Goal: Use online tool/utility: Use online tool/utility

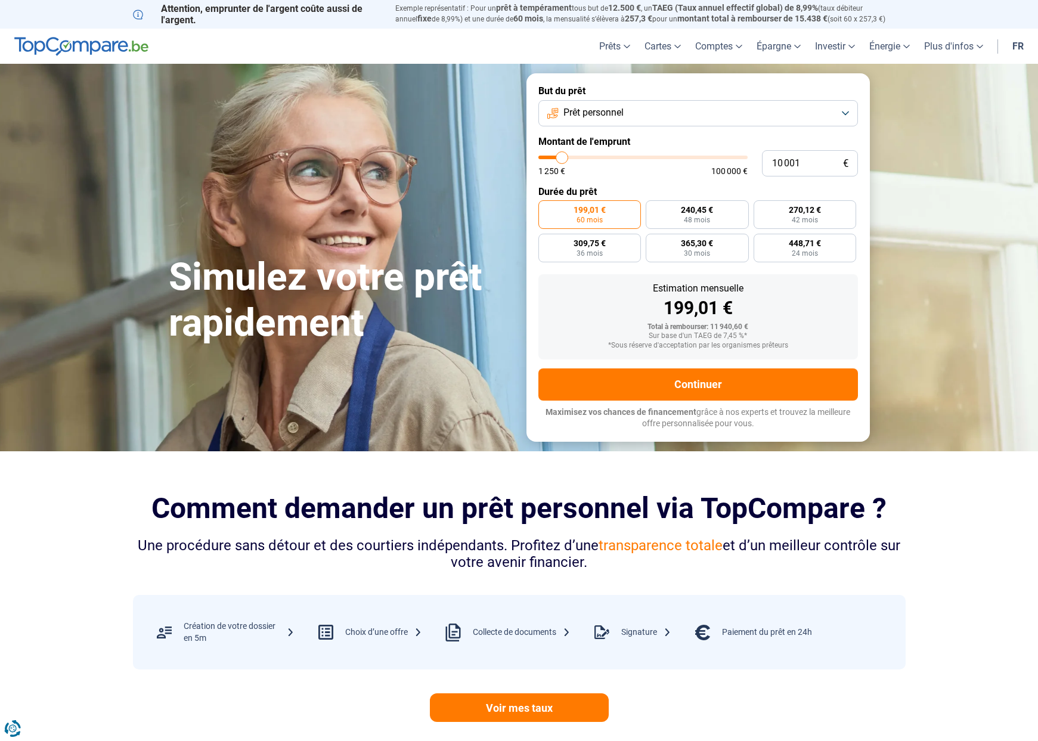
type input "10 750"
type input "10750"
type input "11 500"
type input "11500"
type input "11 750"
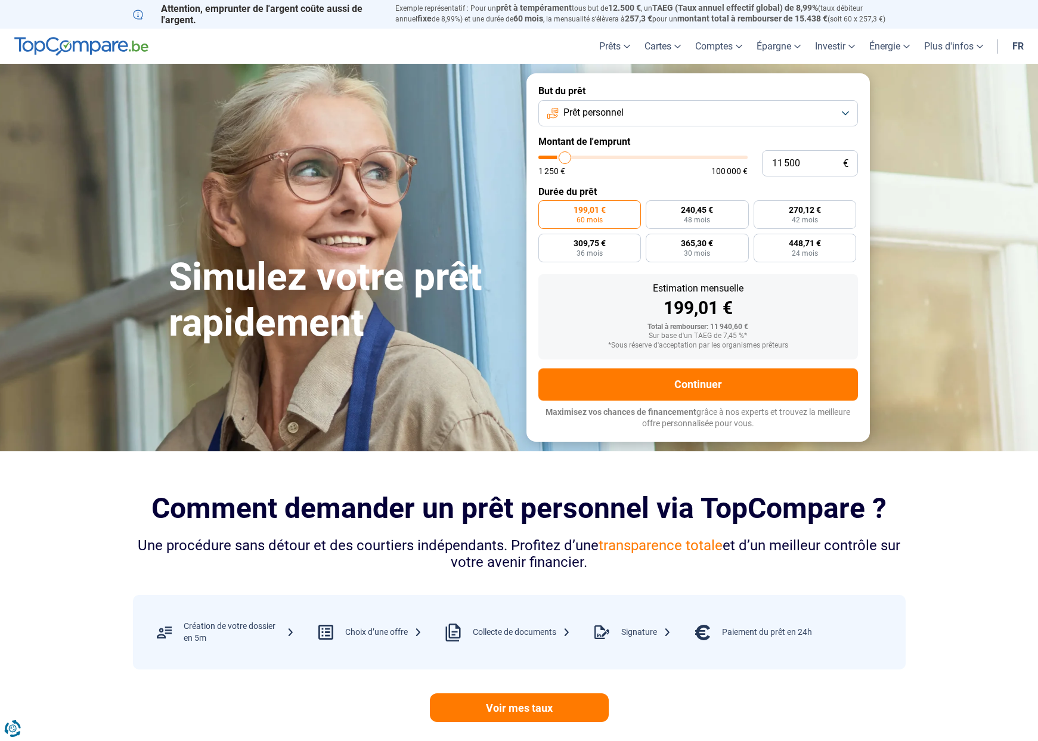
type input "11750"
type input "12 500"
type input "12500"
type input "13 000"
type input "13000"
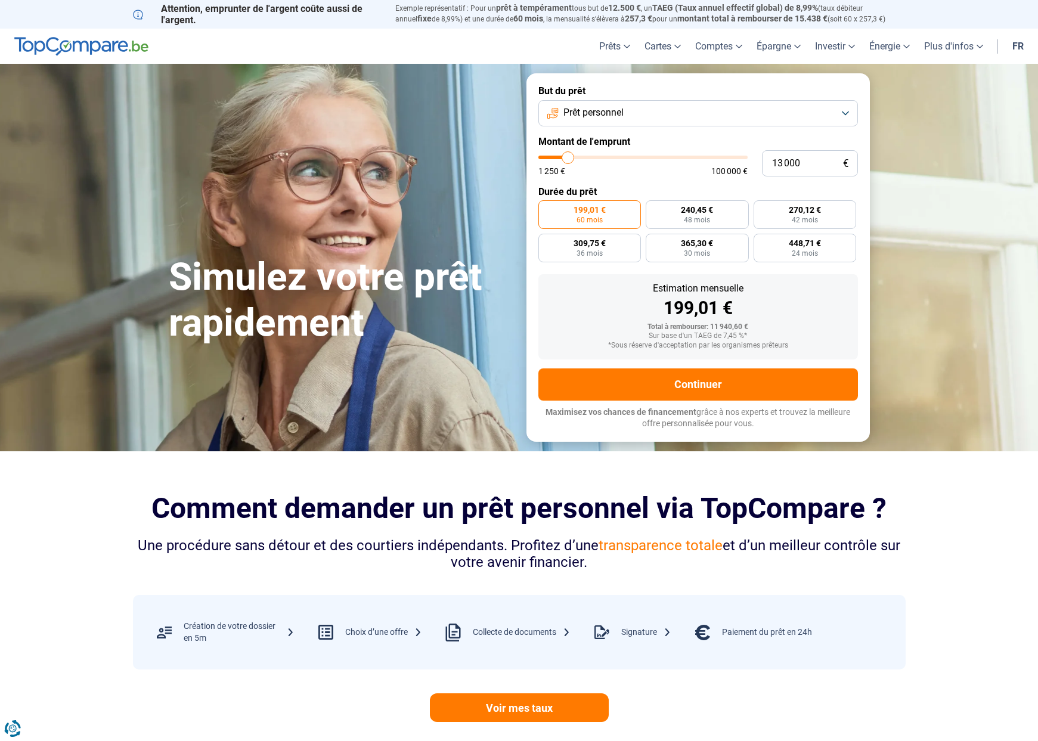
type input "13 500"
type input "13500"
type input "15 000"
type input "15000"
type input "16 000"
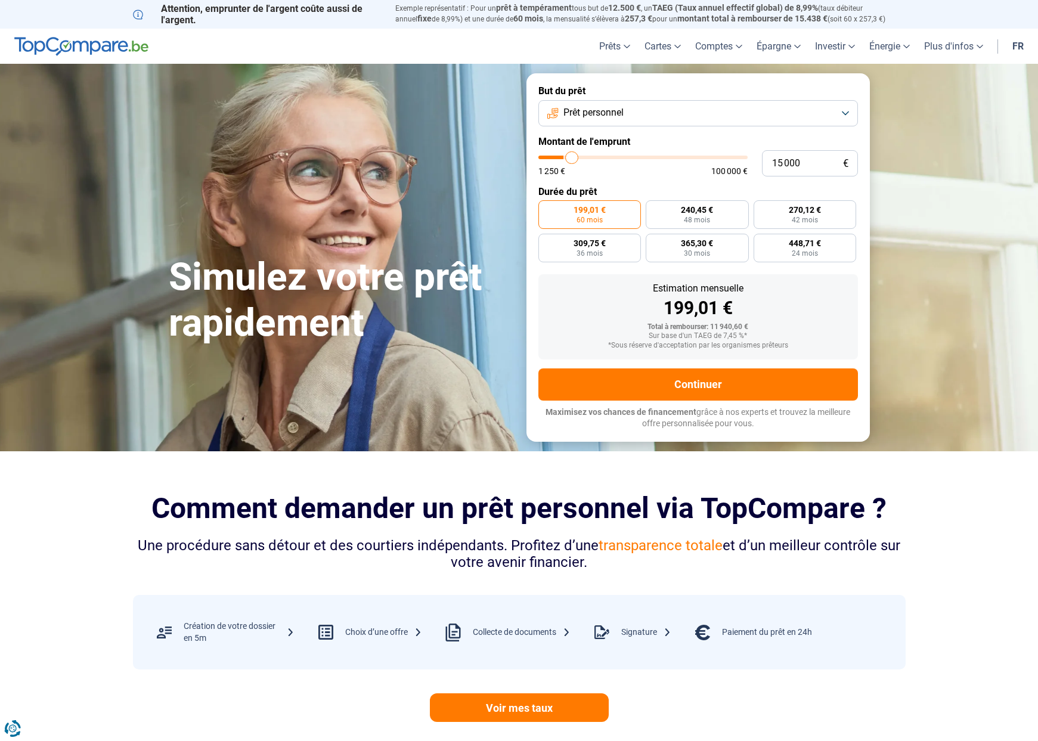
type input "16000"
type input "16 750"
type input "16750"
type input "18 000"
type input "18000"
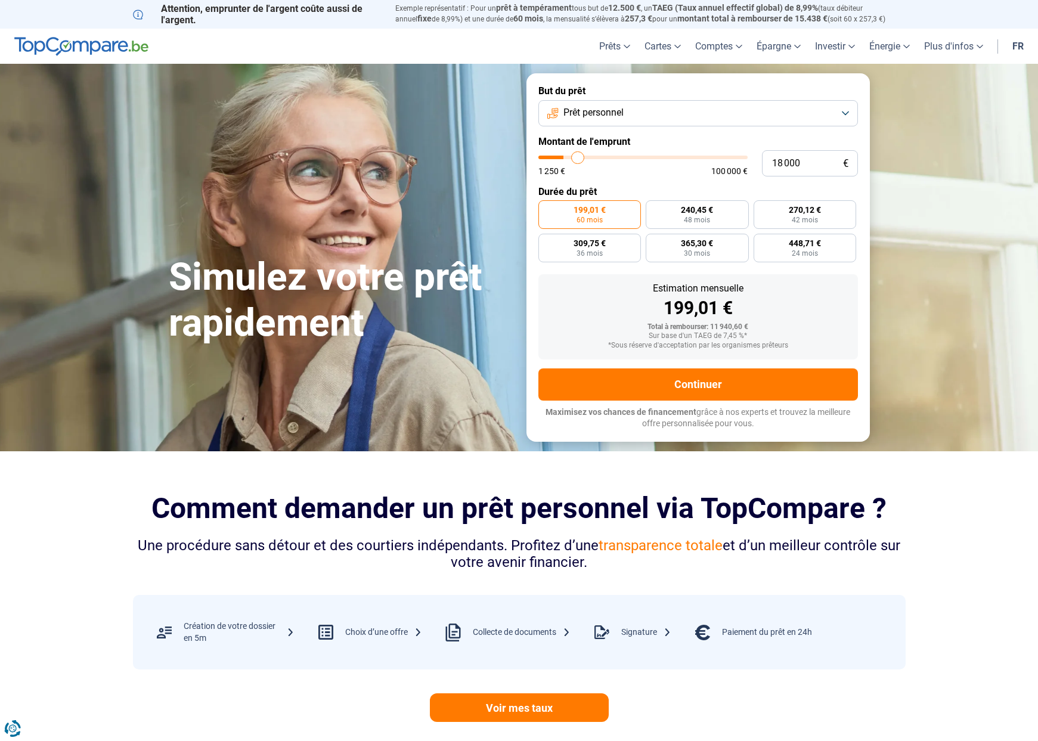
type input "19 750"
type input "19750"
type input "20 750"
type input "20750"
type input "23 000"
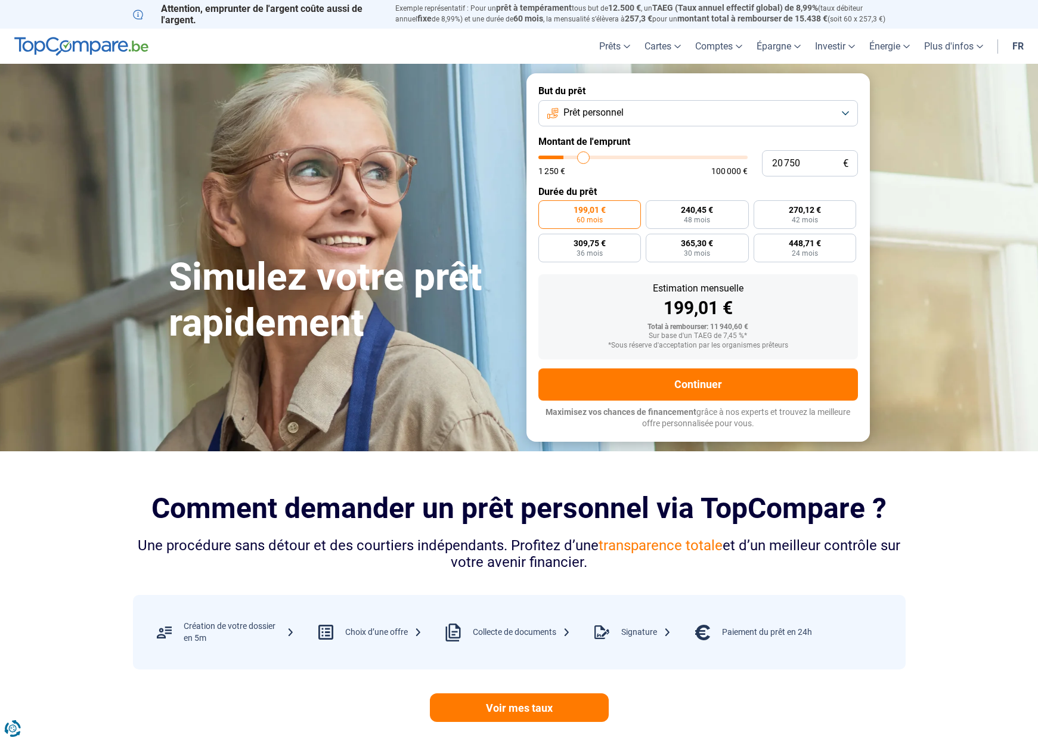
type input "23000"
type input "28 500"
type input "28500"
type input "30 000"
type input "30000"
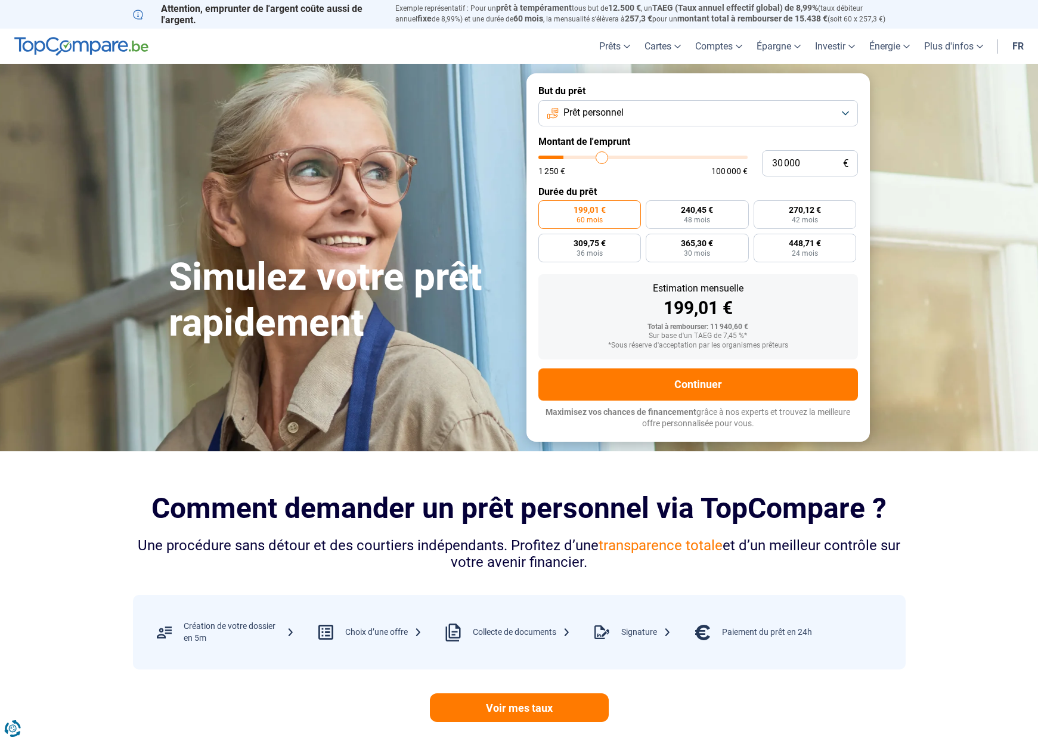
type input "30 250"
type input "30250"
type input "30 500"
type input "30500"
type input "34 250"
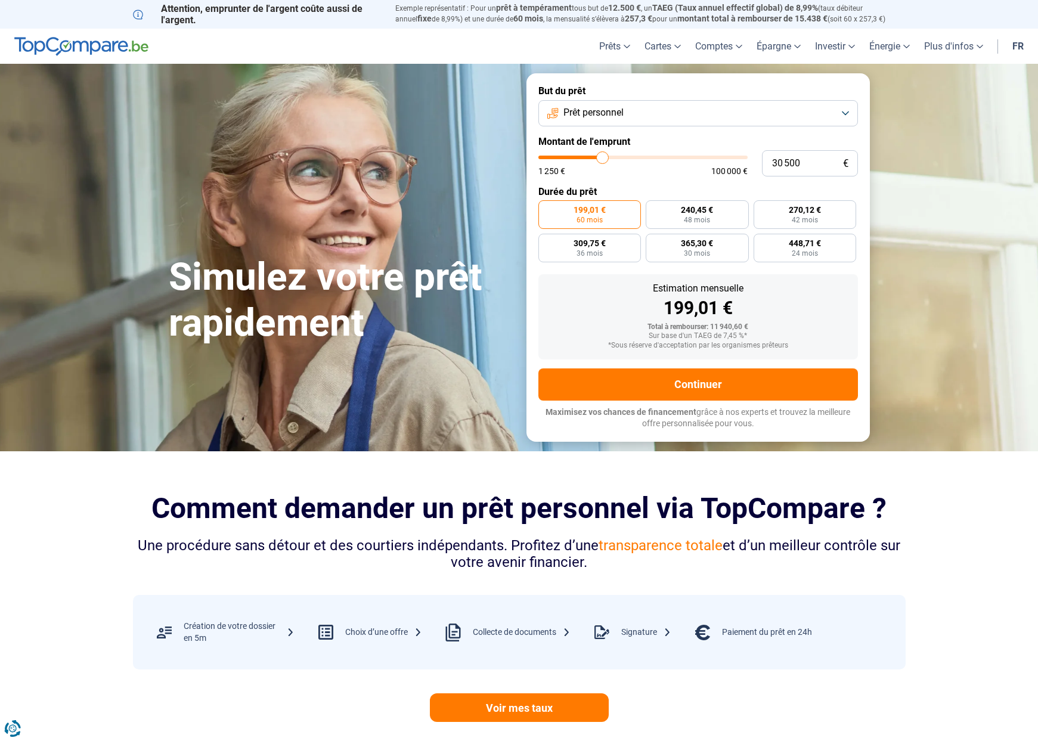
type input "34250"
type input "37 750"
type input "37750"
type input "41 250"
type input "41250"
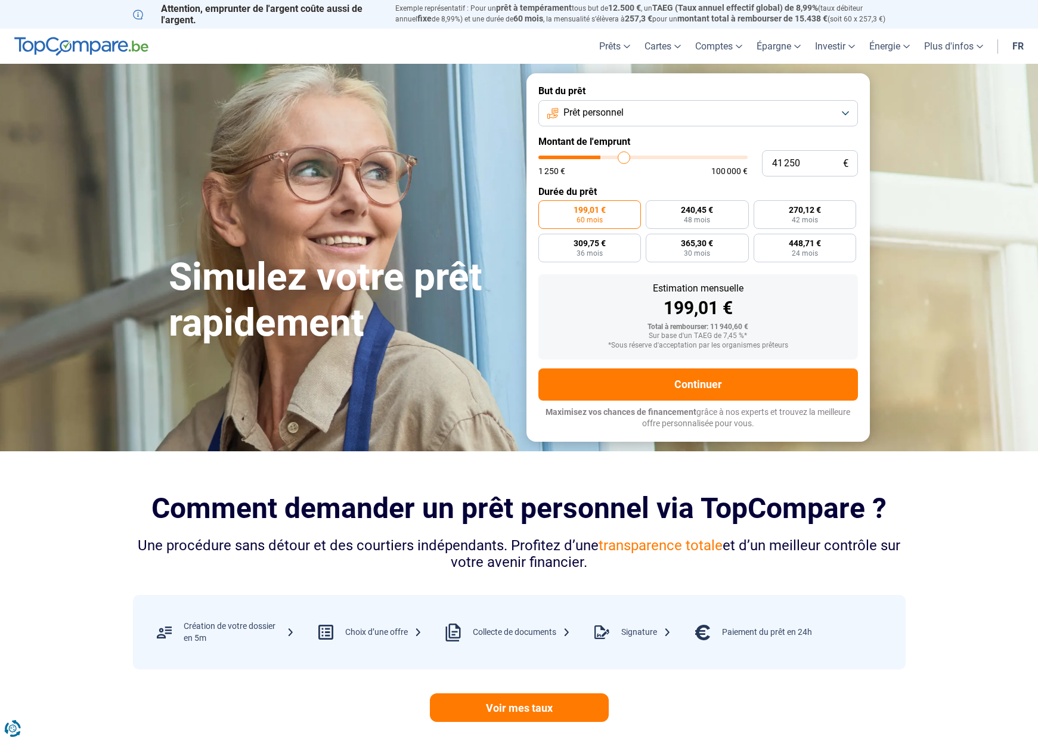
type input "42 000"
type input "42000"
type input "42 500"
type input "42500"
type input "44 250"
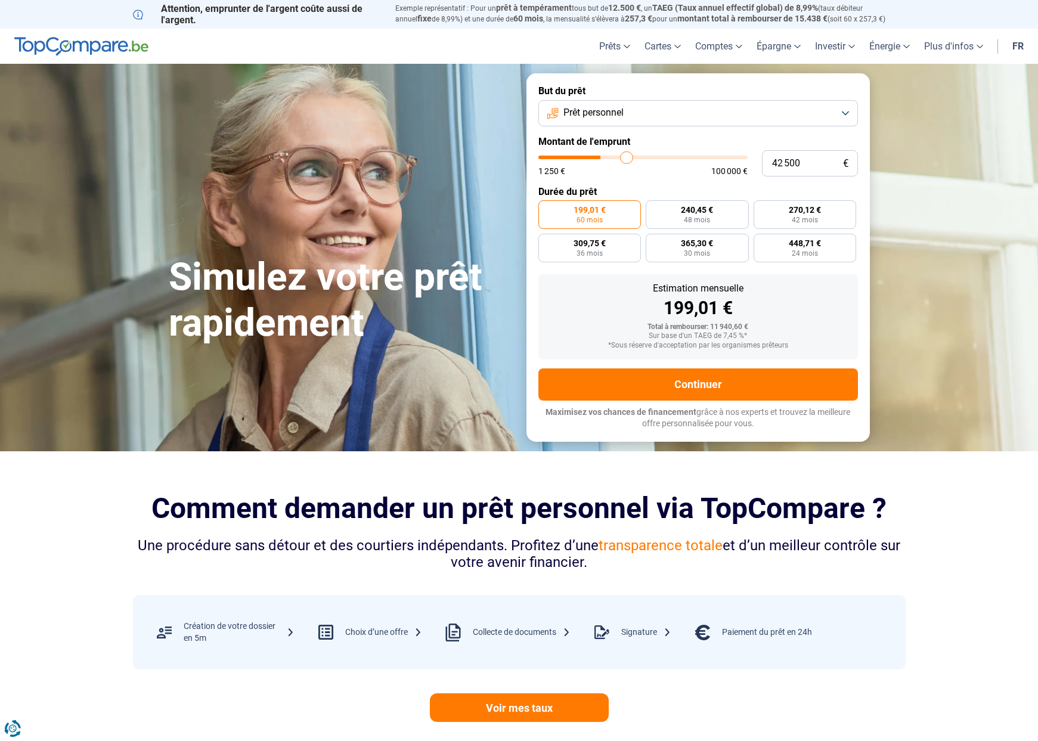
type input "44250"
type input "47 500"
type input "47500"
type input "53 000"
type input "53000"
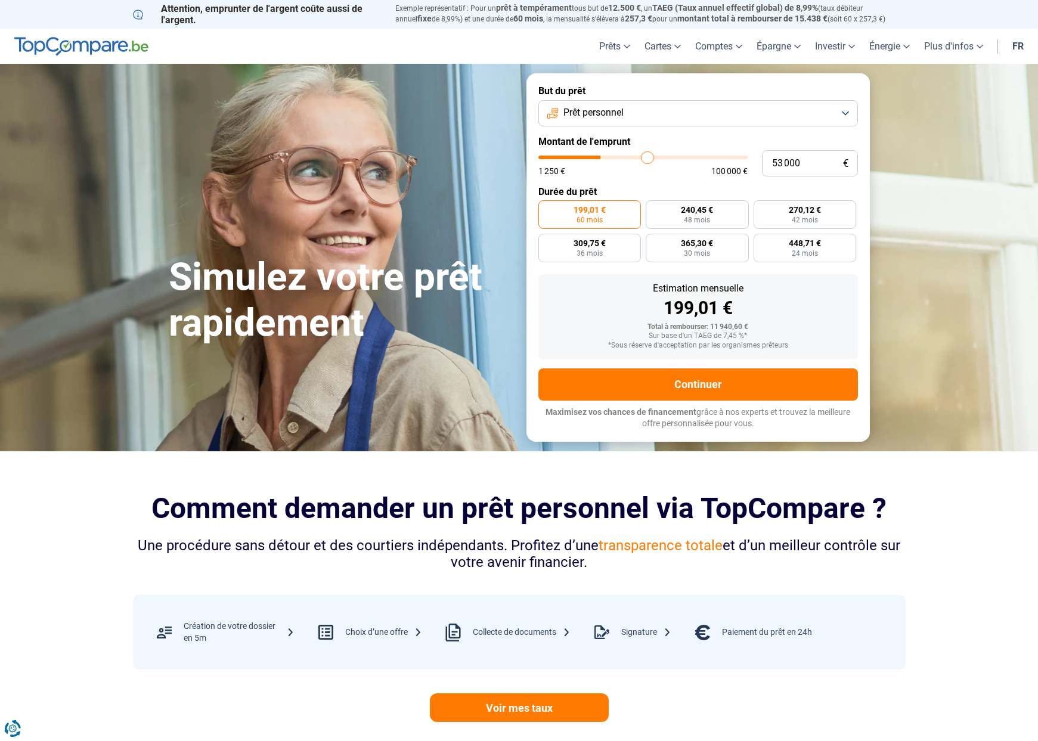
type input "56 250"
type input "56250"
type input "59 250"
type input "59250"
type input "60 250"
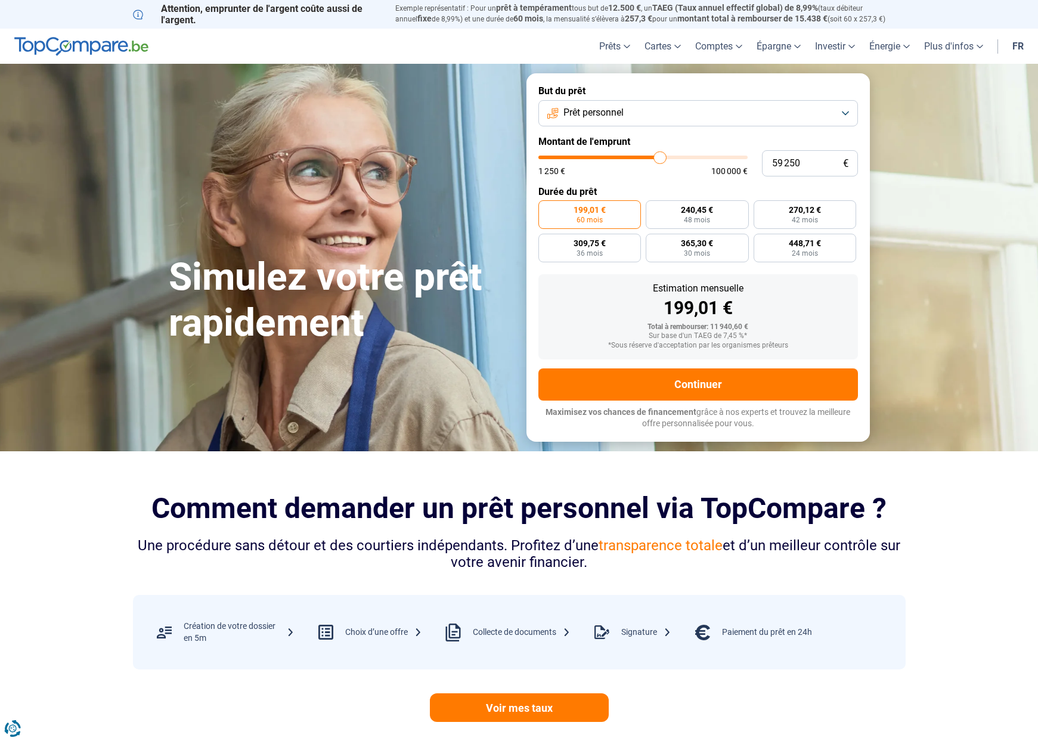
type input "60250"
type input "61 750"
type input "61750"
type input "62 250"
type input "62250"
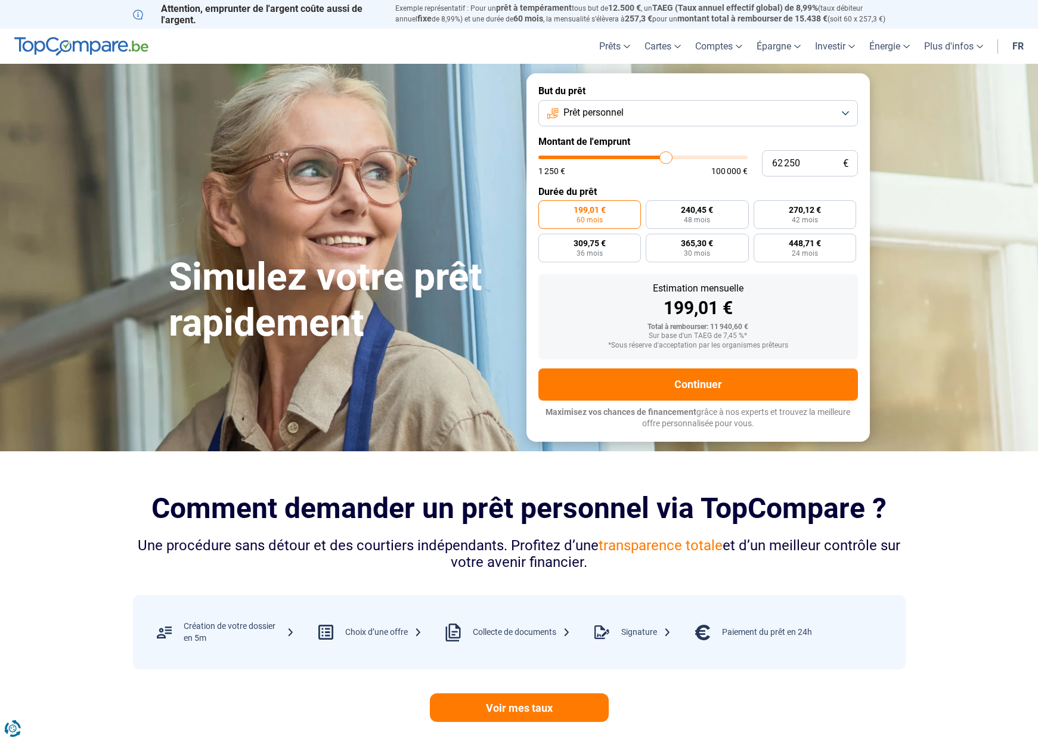
type input "62 500"
type input "62500"
type input "62 750"
type input "62750"
type input "63 750"
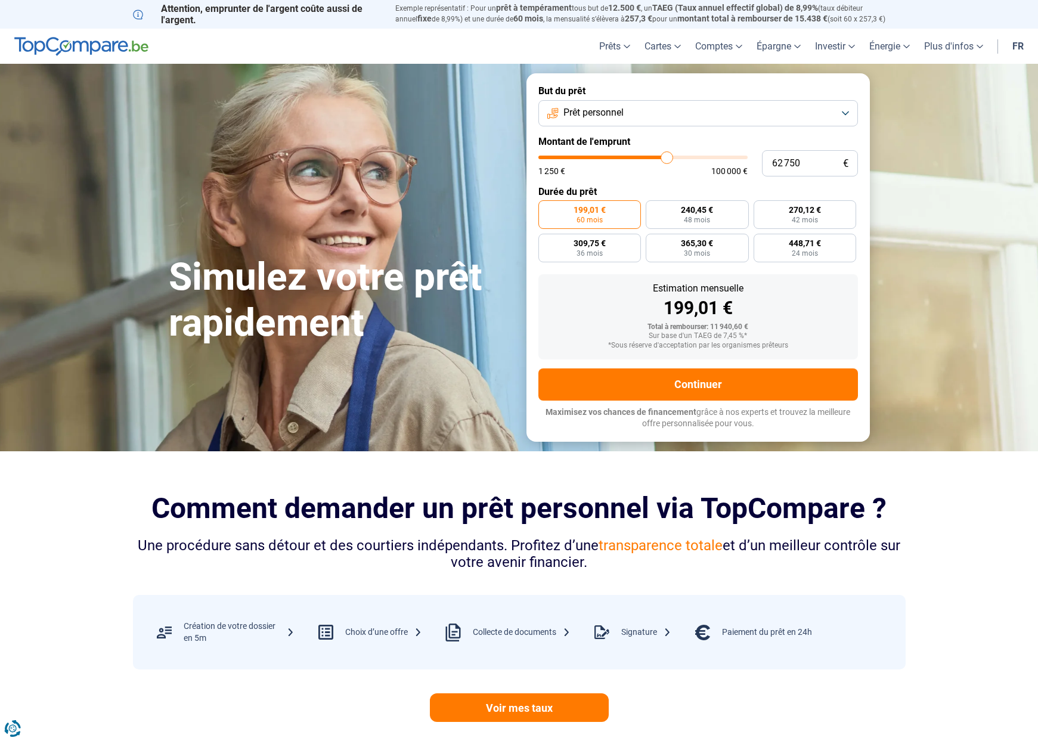
type input "63750"
type input "64 000"
type input "64000"
type input "64 250"
type input "64250"
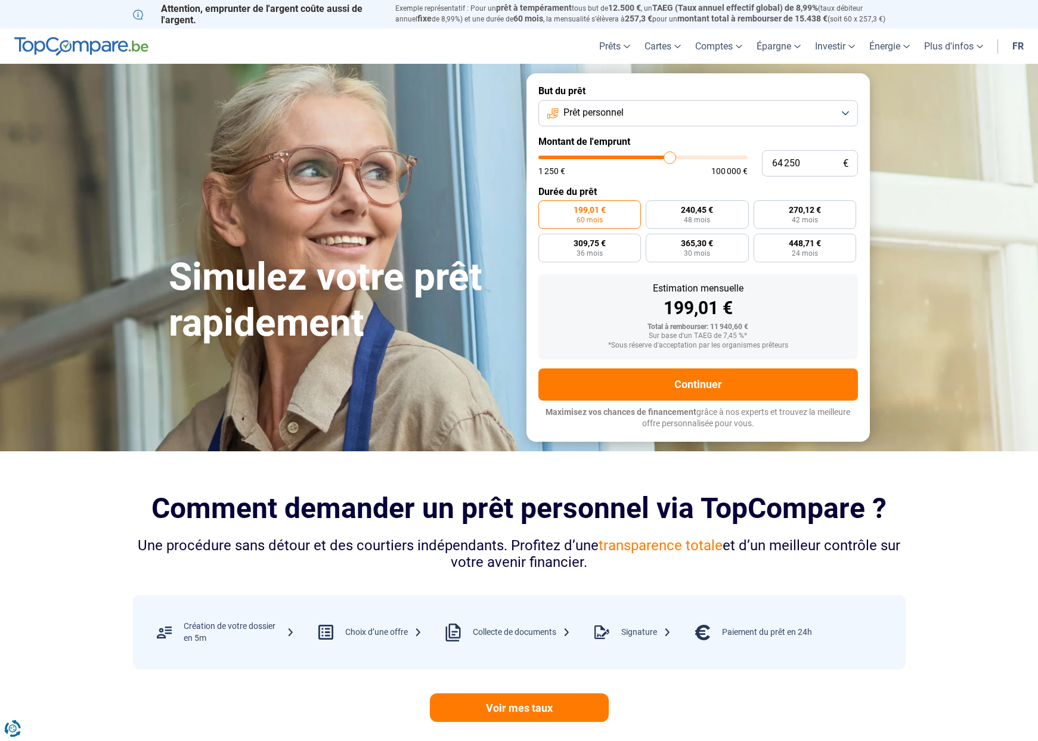
type input "65 500"
type input "65500"
type input "65 750"
type input "65750"
type input "66 500"
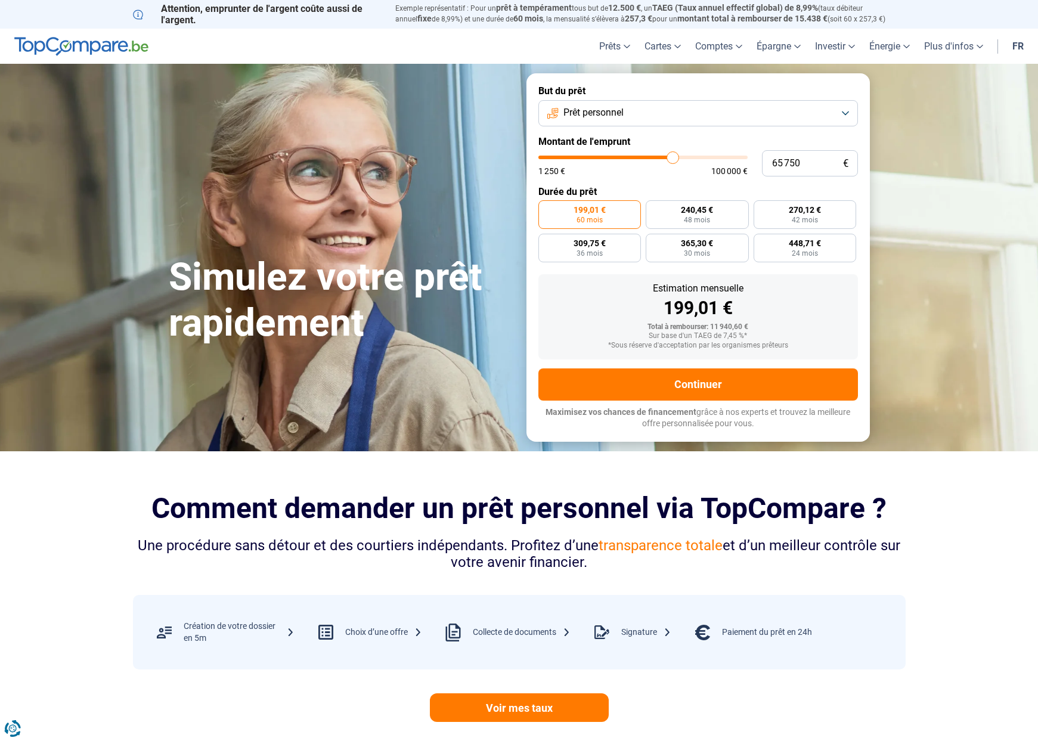
type input "66500"
type input "66 750"
type input "66750"
type input "67 000"
type input "67000"
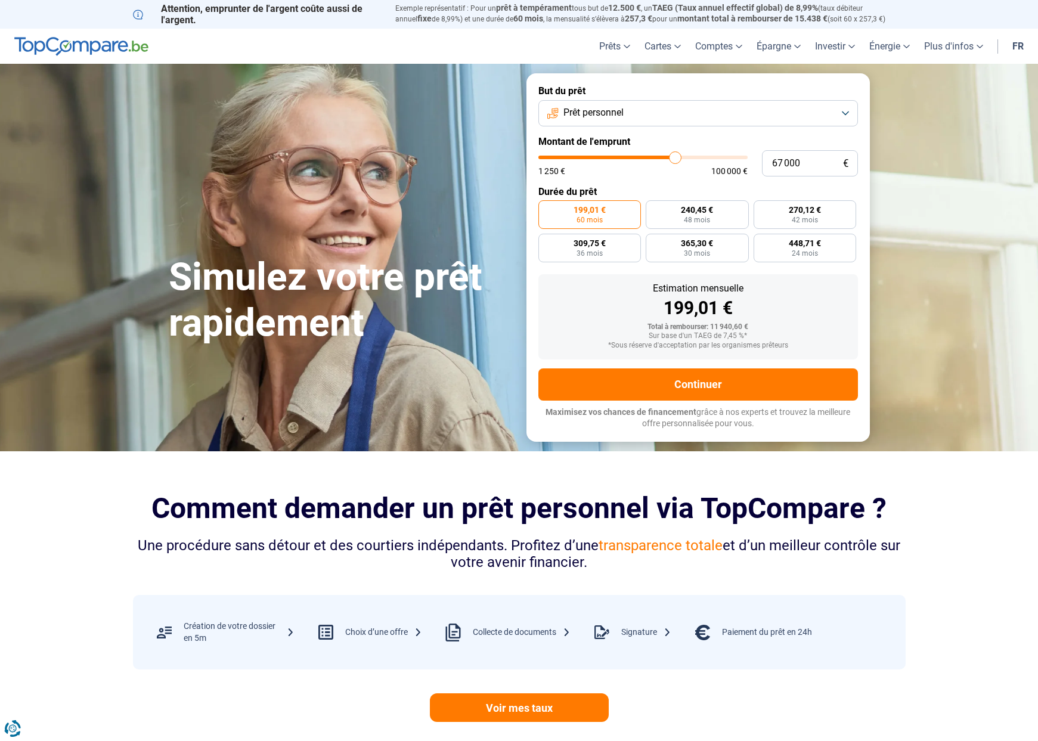
type input "68 000"
type input "68000"
type input "68 250"
type input "68250"
type input "69 250"
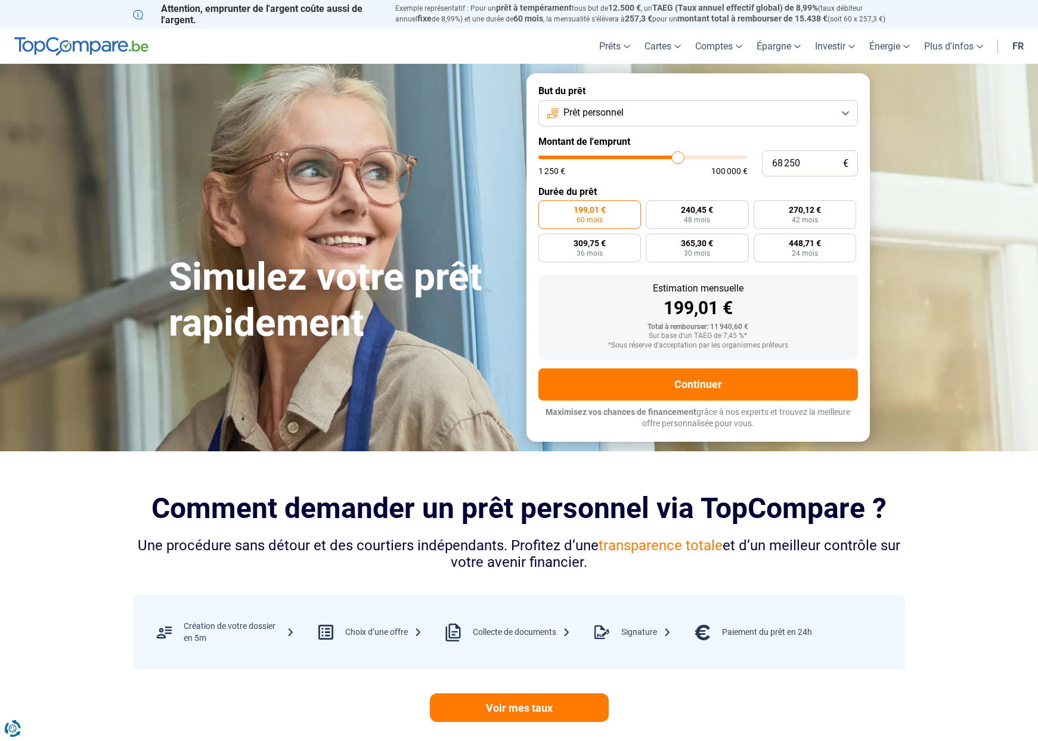
type input "69250"
type input "70 000"
type input "70000"
type input "71 000"
type input "71000"
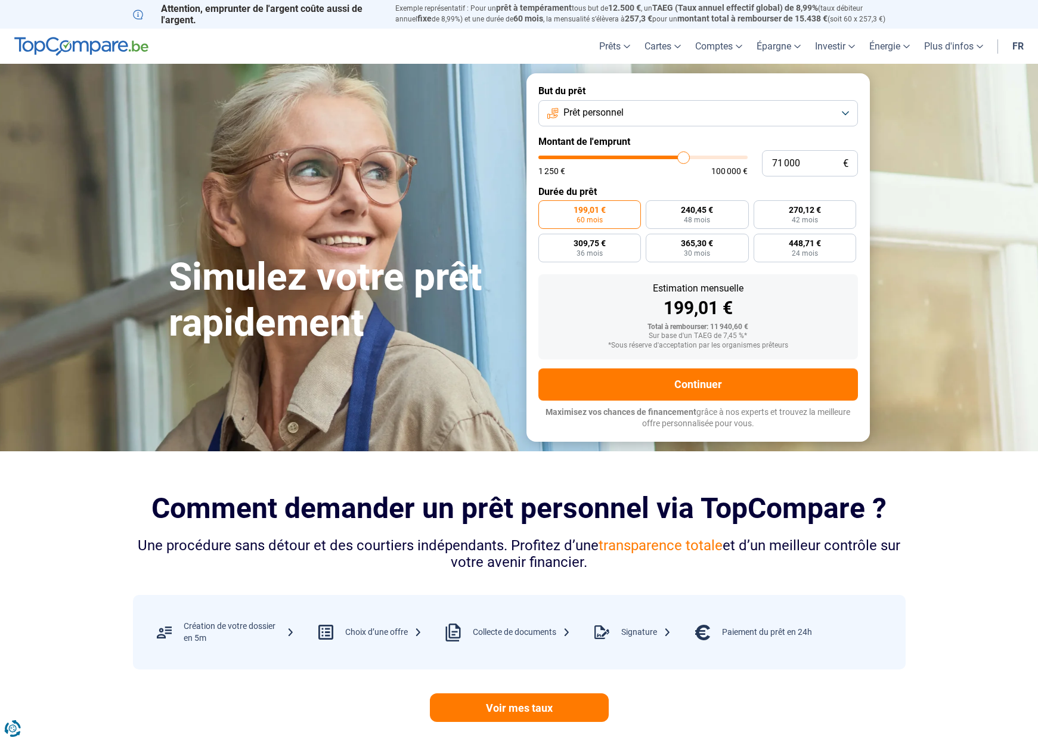
type input "71 500"
type input "71500"
type input "72 250"
type input "72250"
type input "72 500"
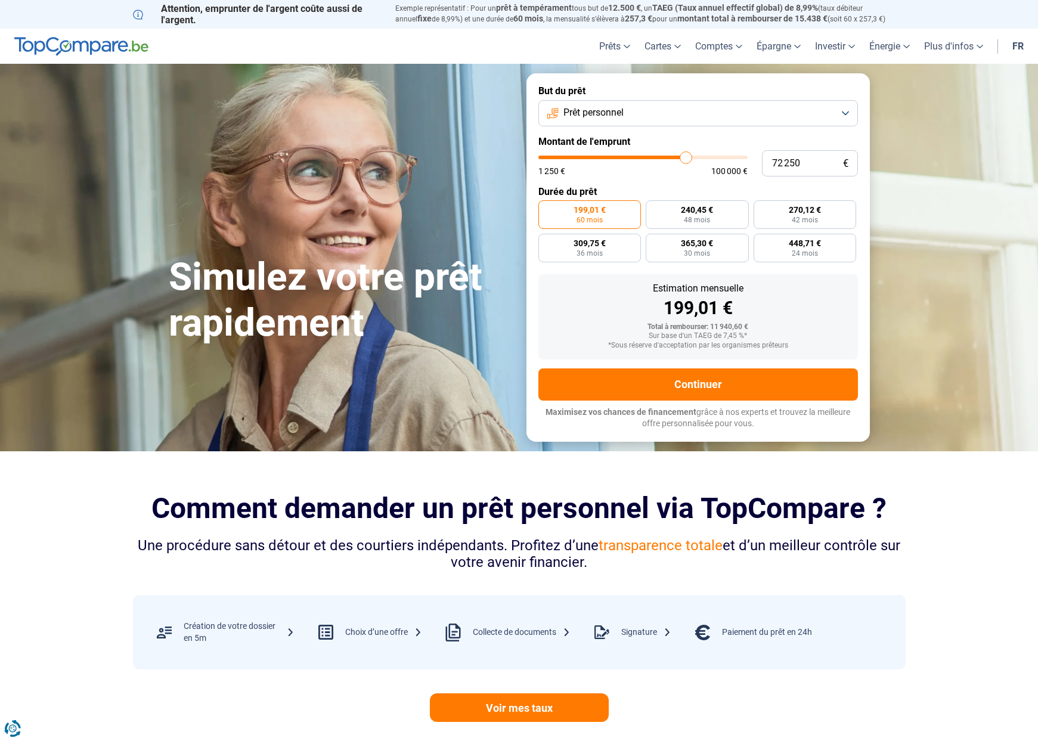
type input "72500"
type input "72 750"
type input "72750"
type input "73 000"
type input "73000"
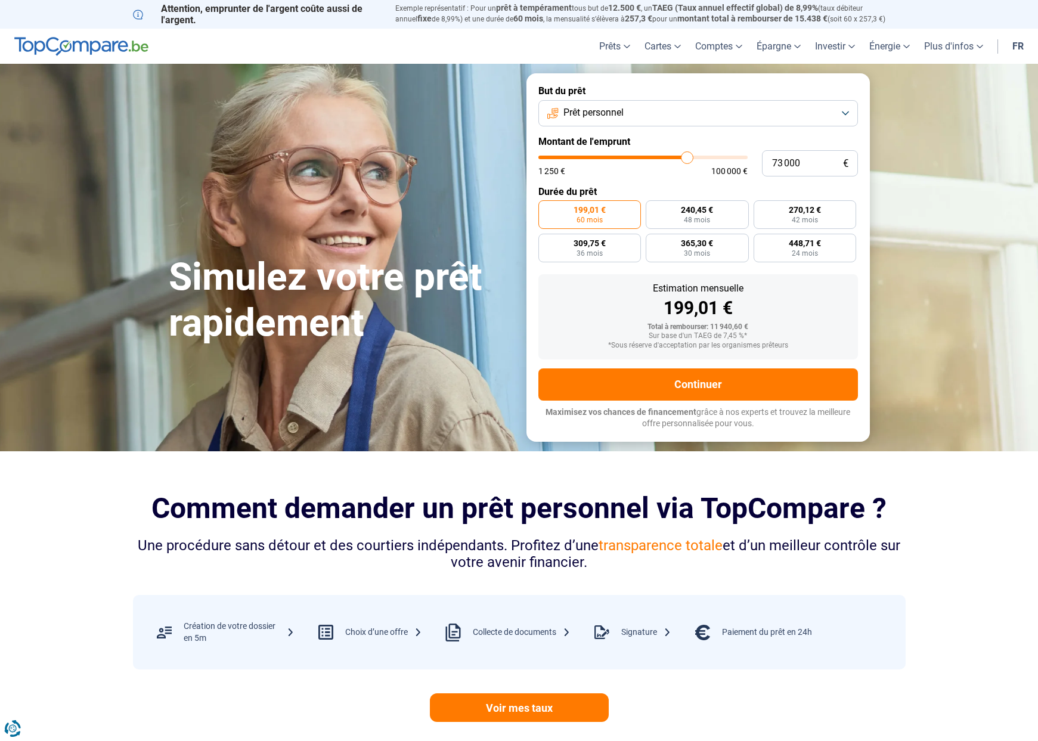
type input "73 250"
type input "73250"
type input "74 750"
type input "74750"
type input "75 750"
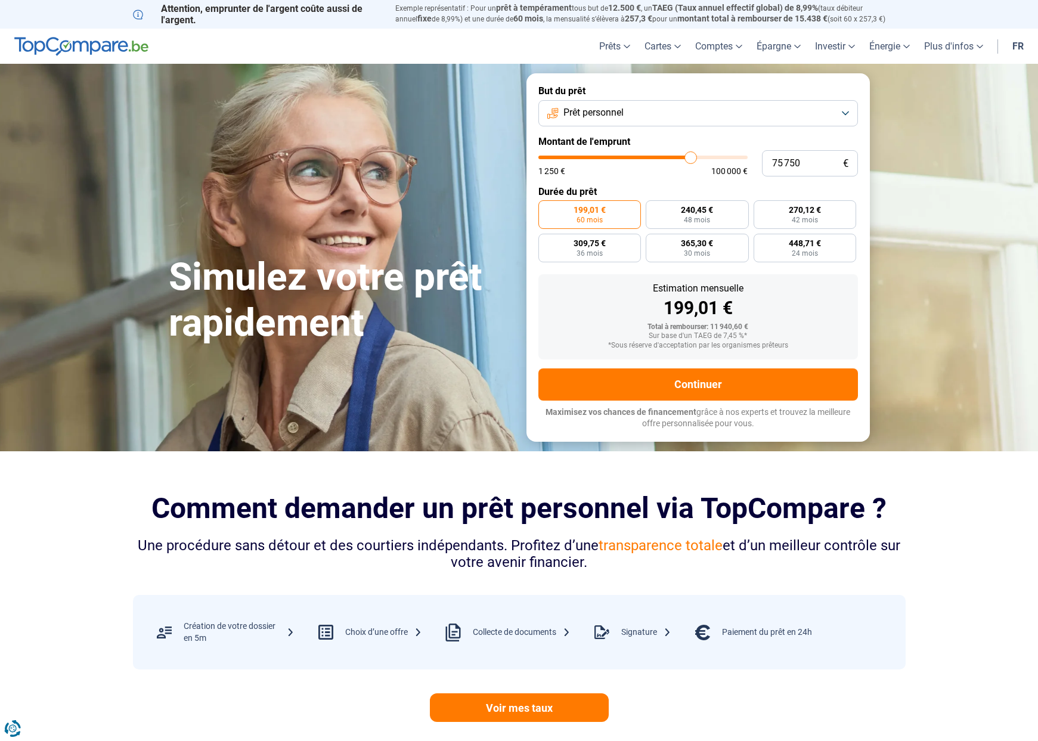
type input "75750"
type input "77 000"
type input "77000"
type input "77 500"
type input "77500"
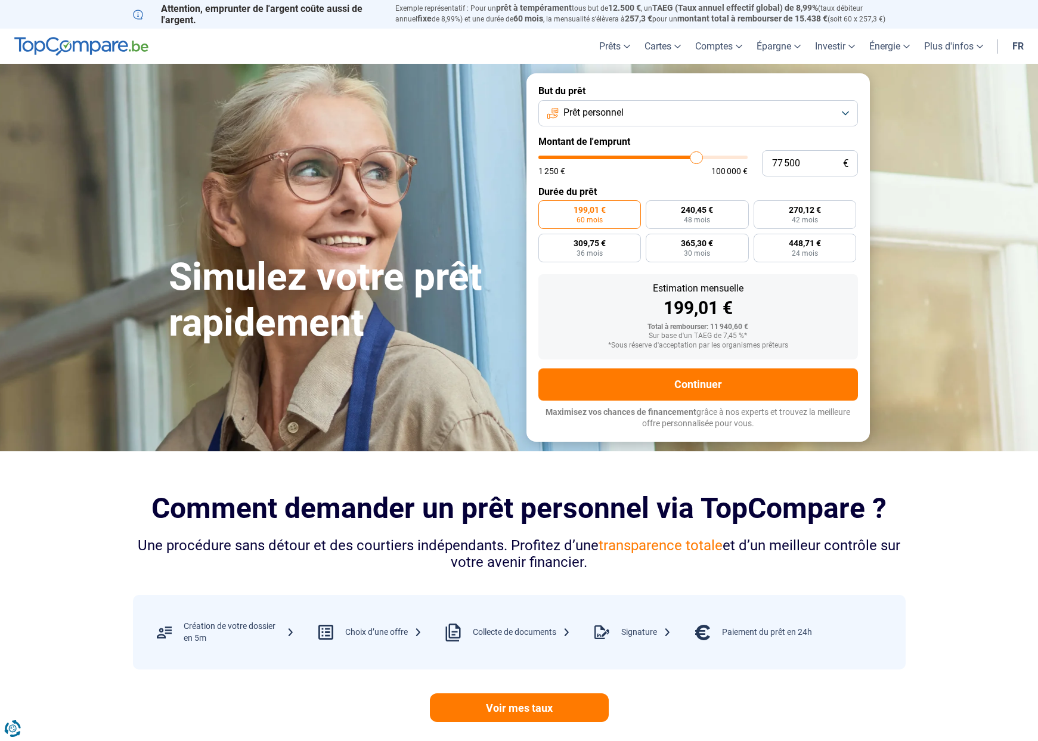
type input "77 750"
type input "77750"
type input "78 500"
type input "78500"
type input "77 750"
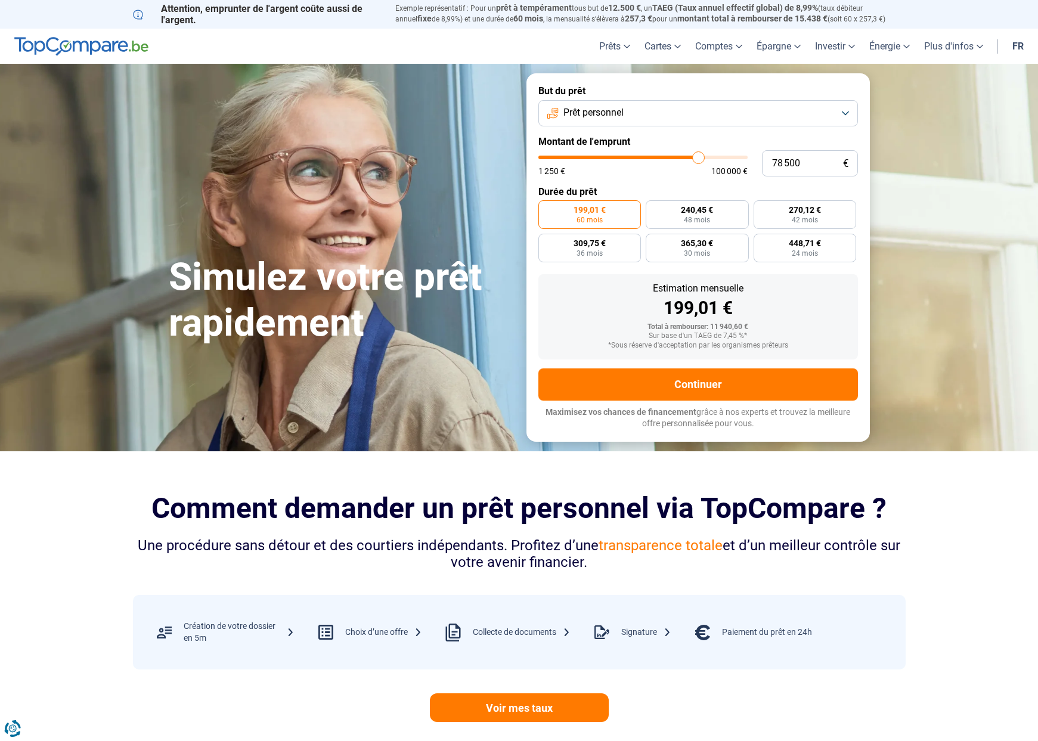
type input "77750"
type input "77 250"
type input "77250"
type input "77 000"
type input "77000"
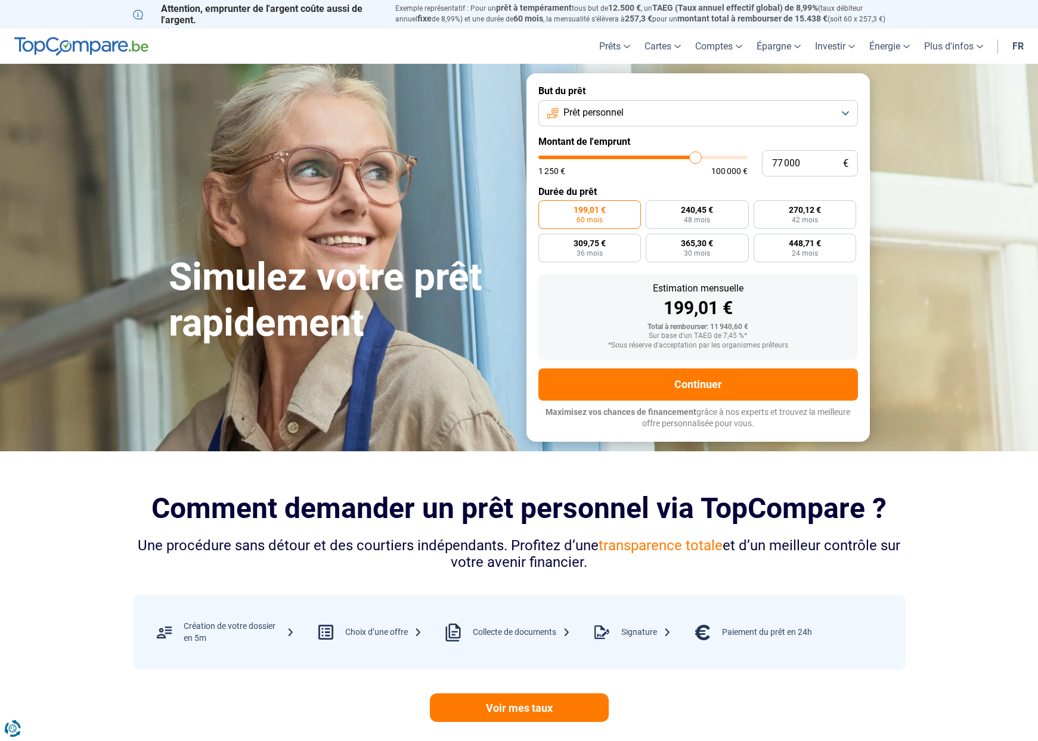
type input "76 750"
type input "76750"
type input "76 250"
type input "76250"
type input "76 000"
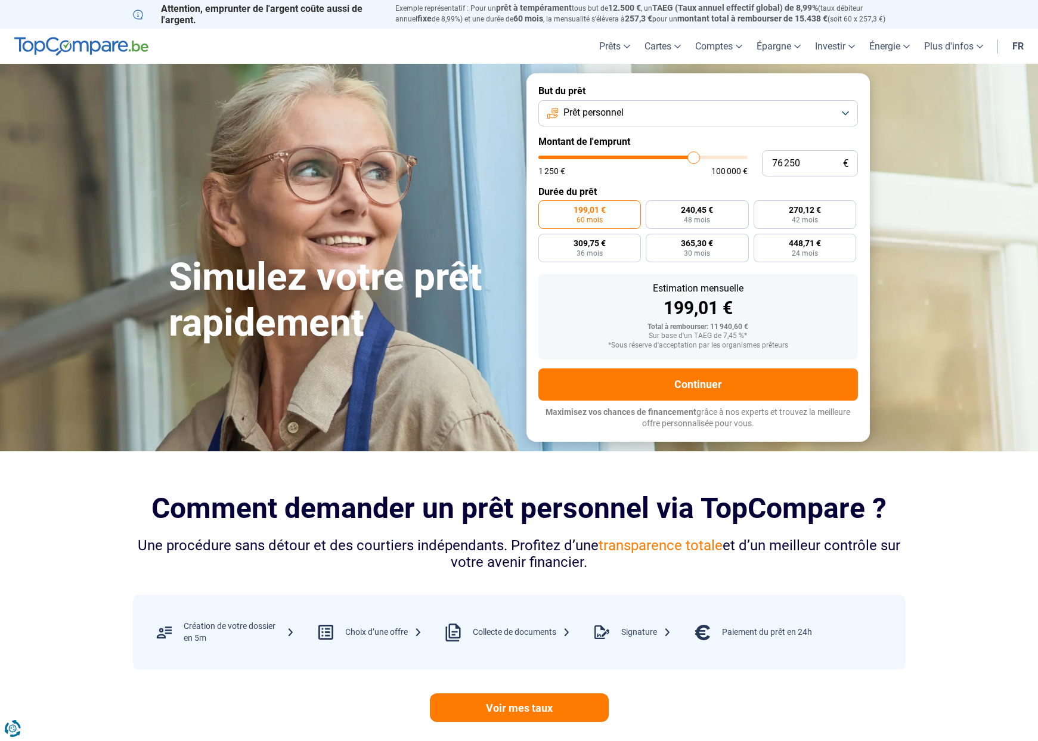
type input "76000"
type input "75 750"
type input "75750"
type input "75 500"
type input "75500"
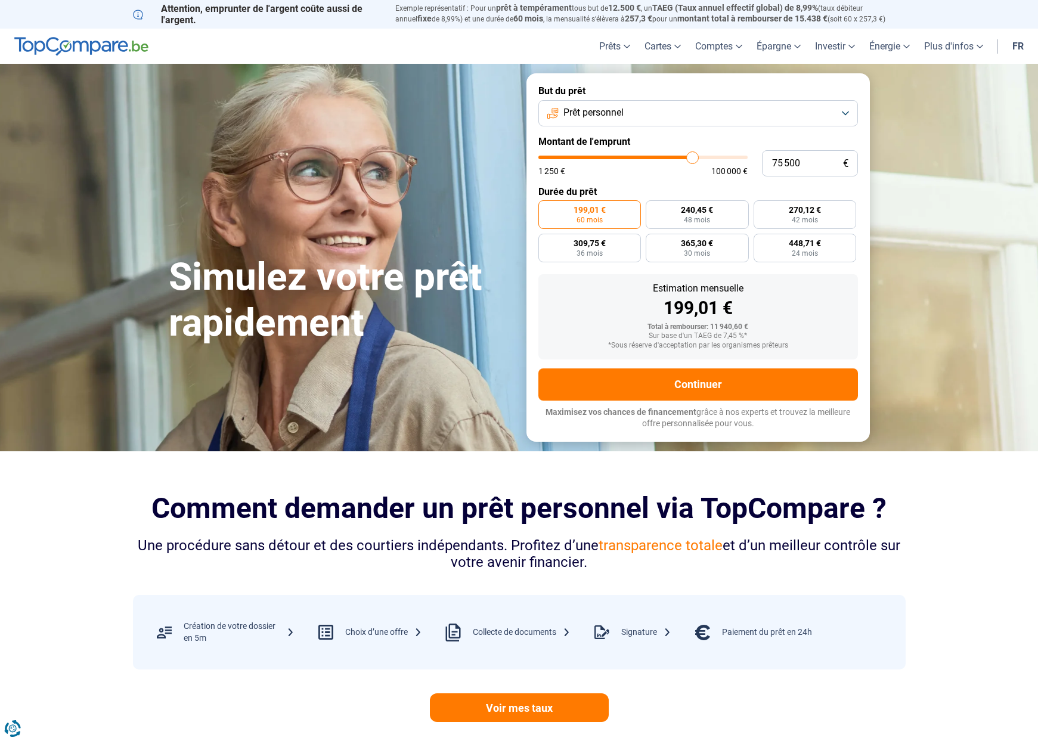
type input "75 250"
type input "75250"
type input "74 750"
type input "74750"
type input "74 500"
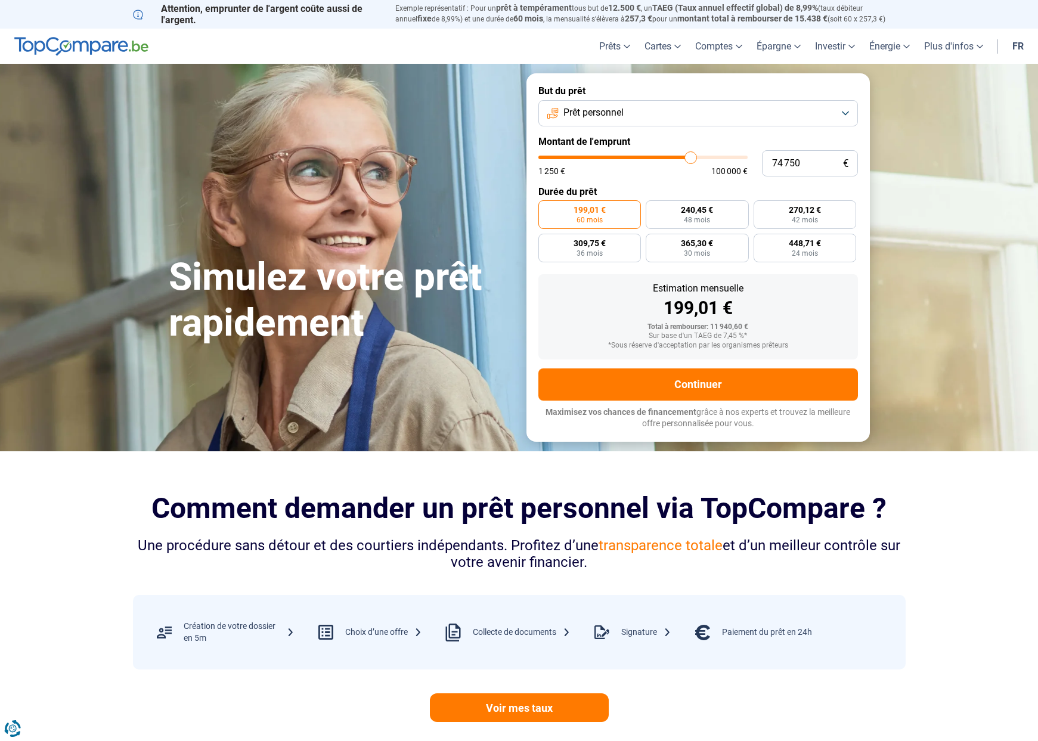
type input "74500"
type input "74 750"
type input "74750"
type input "75 250"
type input "75250"
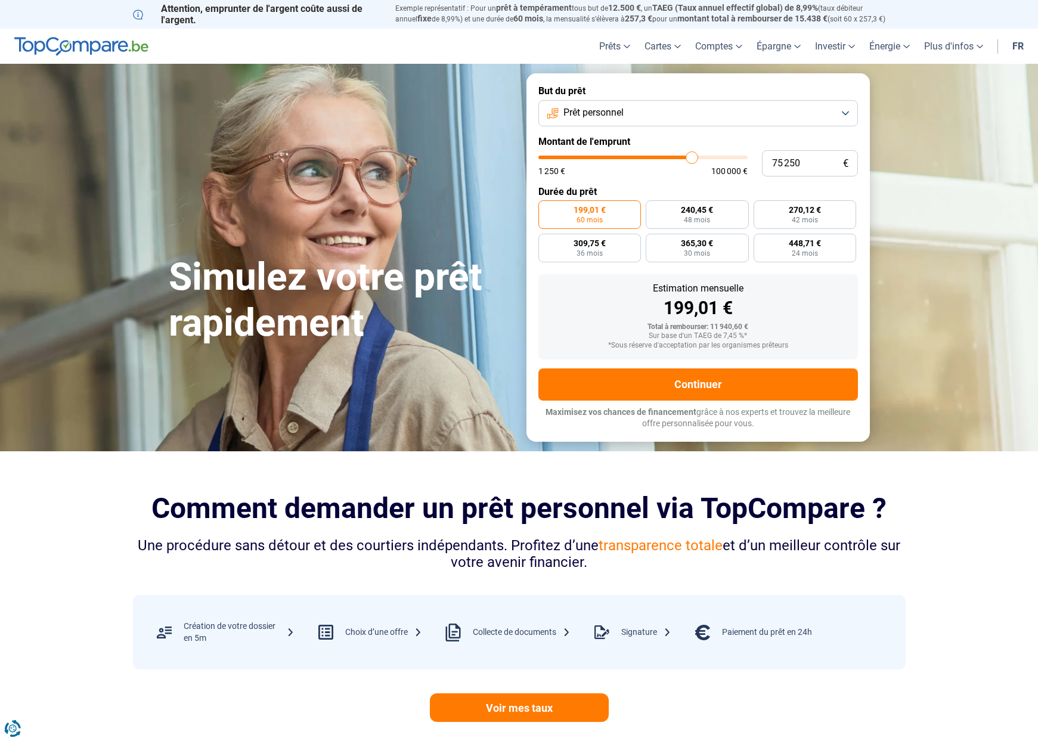
type input "75 500"
type input "75500"
type input "76 000"
type input "76000"
type input "75 750"
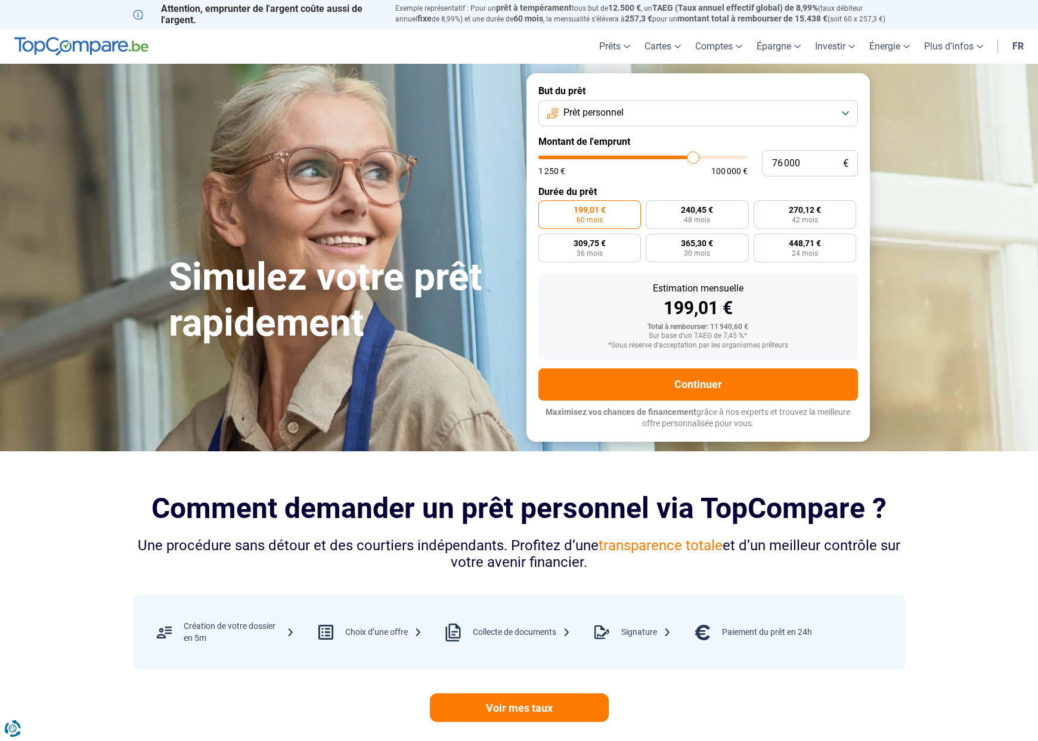
type input "75750"
type input "75 250"
type input "75250"
type input "74 250"
type input "74250"
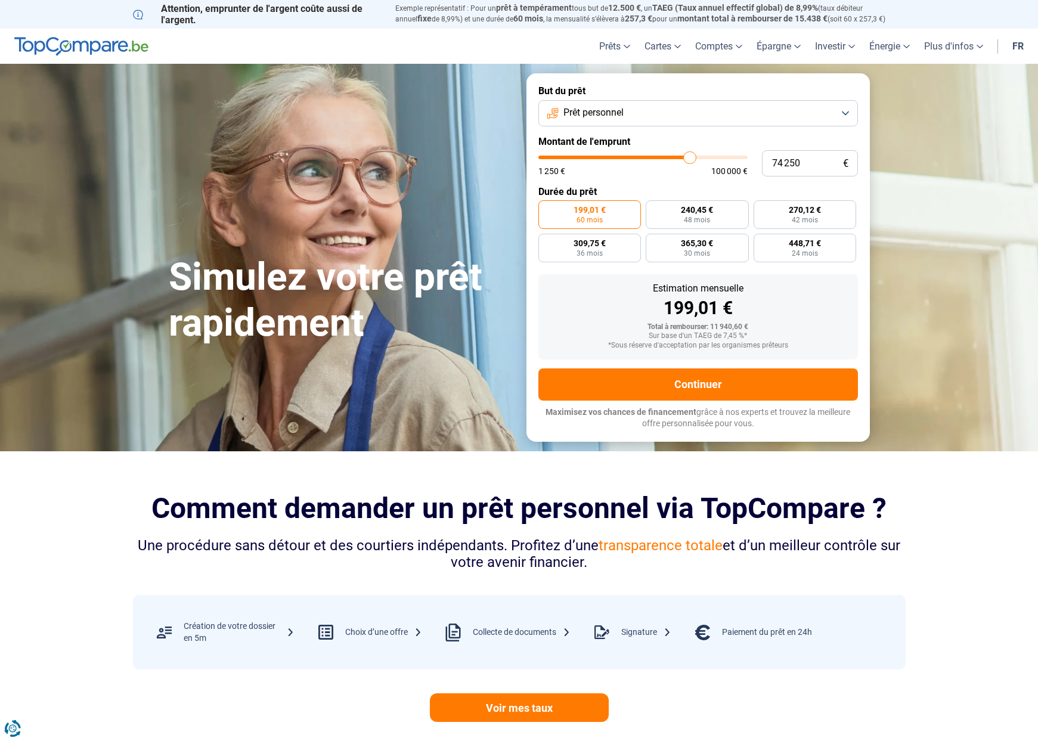
type input "74 500"
type input "74500"
type input "74 750"
type input "74750"
type input "75 250"
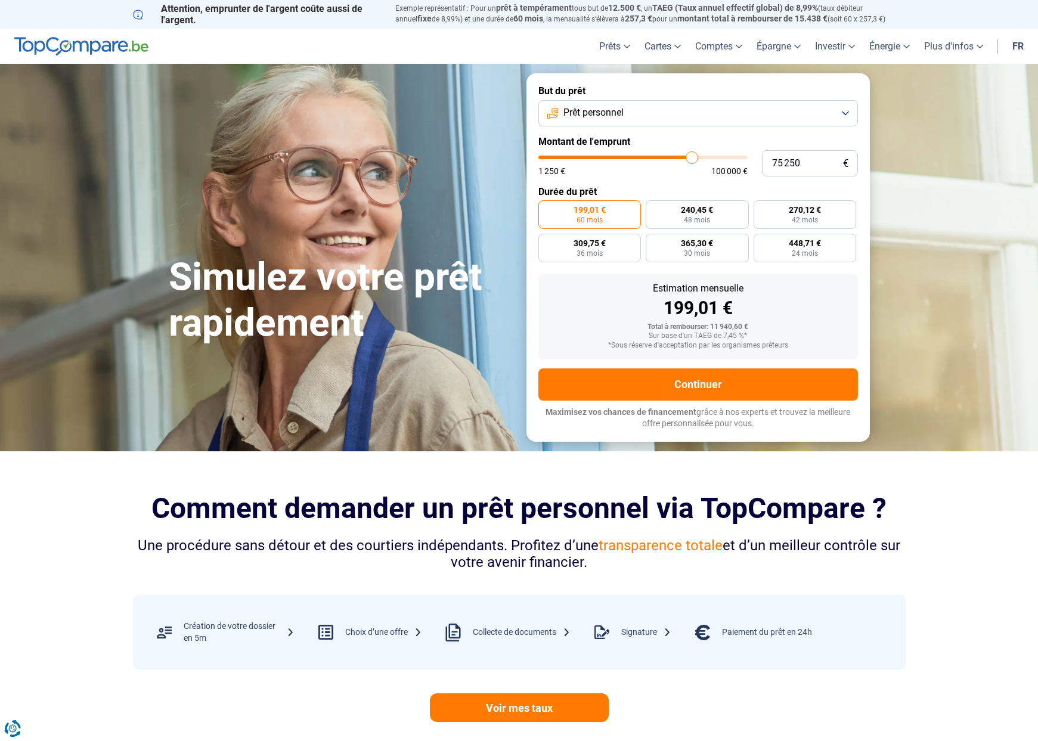
drag, startPoint x: 563, startPoint y: 159, endPoint x: 691, endPoint y: 159, distance: 128.1
type input "75250"
click at [691, 159] on input "range" at bounding box center [642, 158] width 209 height 4
radio input "false"
click at [800, 163] on input "75 250" at bounding box center [810, 163] width 96 height 26
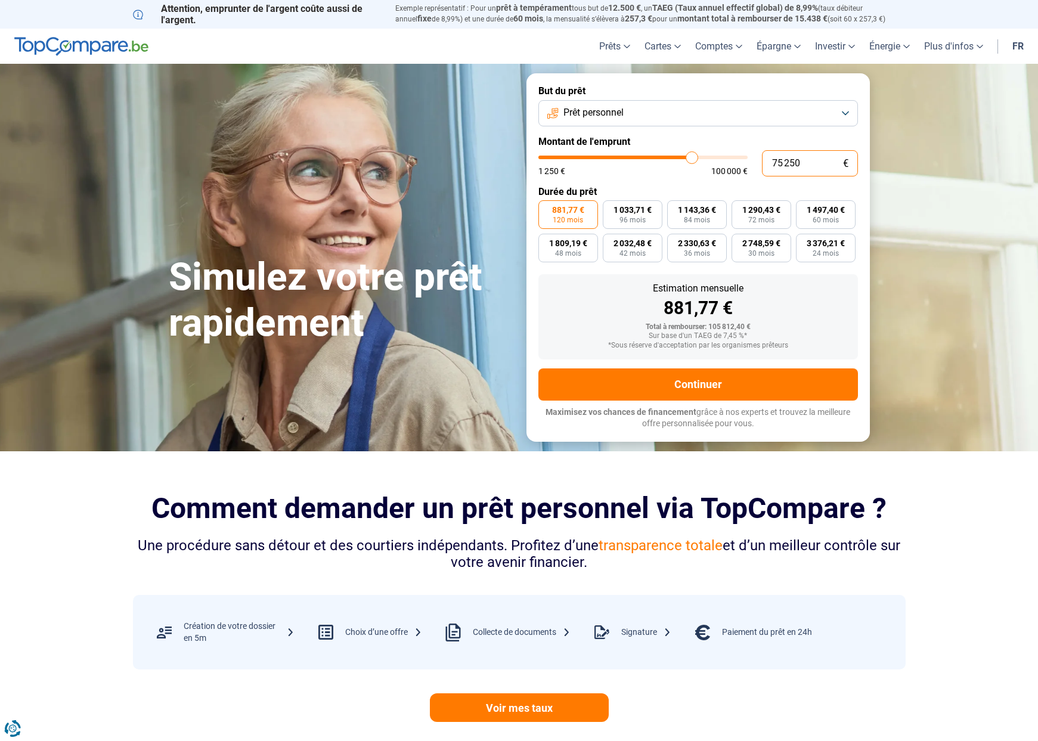
type input "7 525"
type input "7500"
type input "752"
type input "1250"
type input "75"
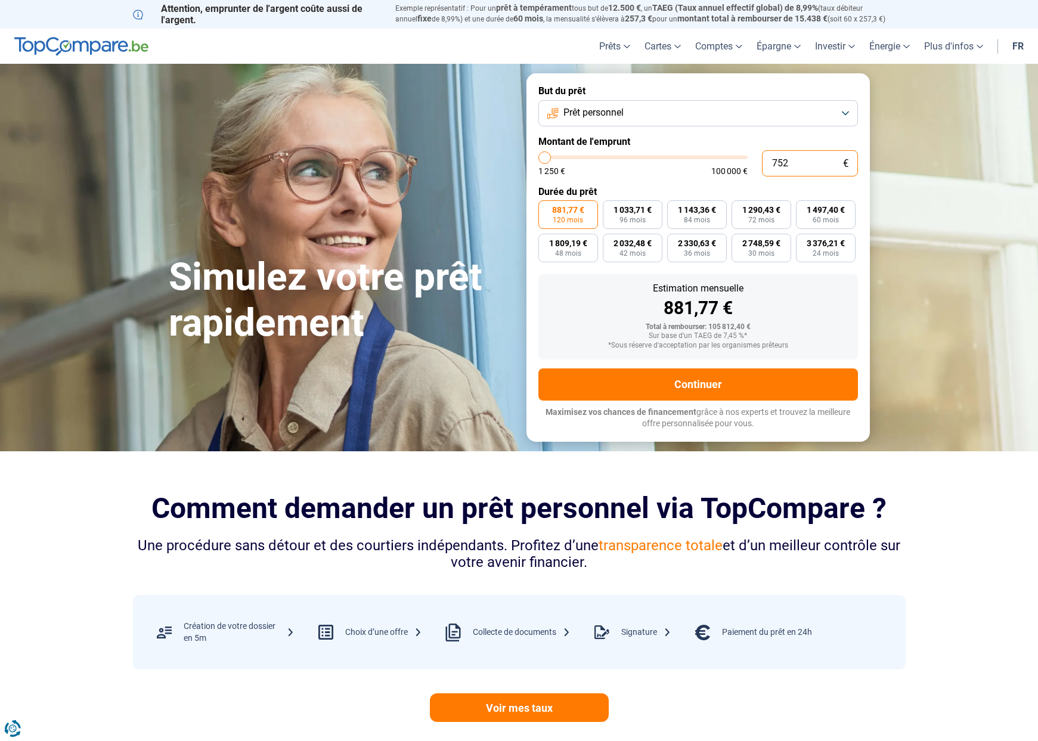
type input "1250"
type input "750"
type input "1250"
type input "7 500"
type input "7500"
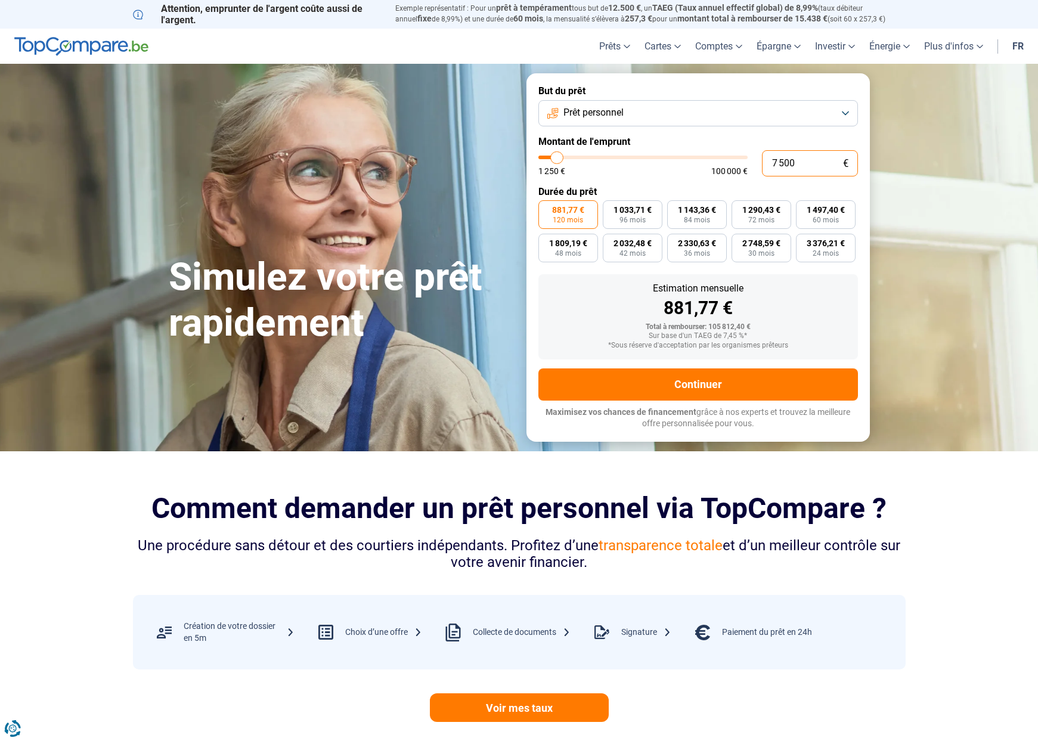
type input "75 000"
type input "75000"
type input "7 500"
type input "7500"
type input "750"
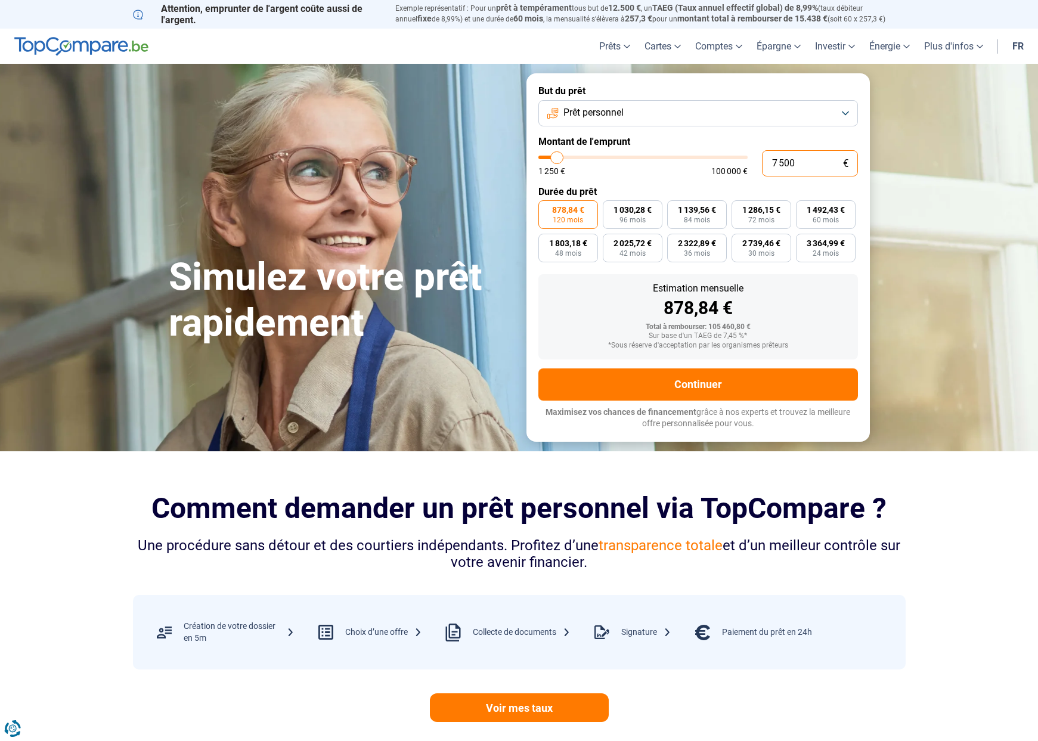
type input "1250"
type input "75"
type input "1250"
type input "7"
type input "1250"
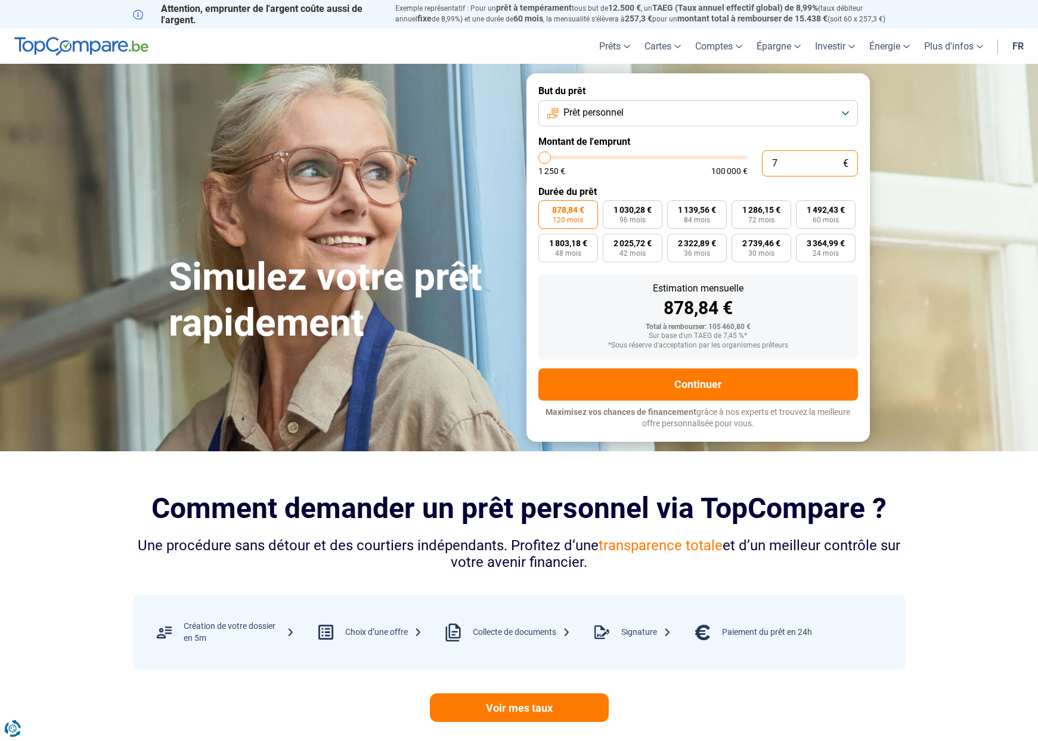
type input "0"
type input "1250"
type input "5"
type input "1250"
type input "50"
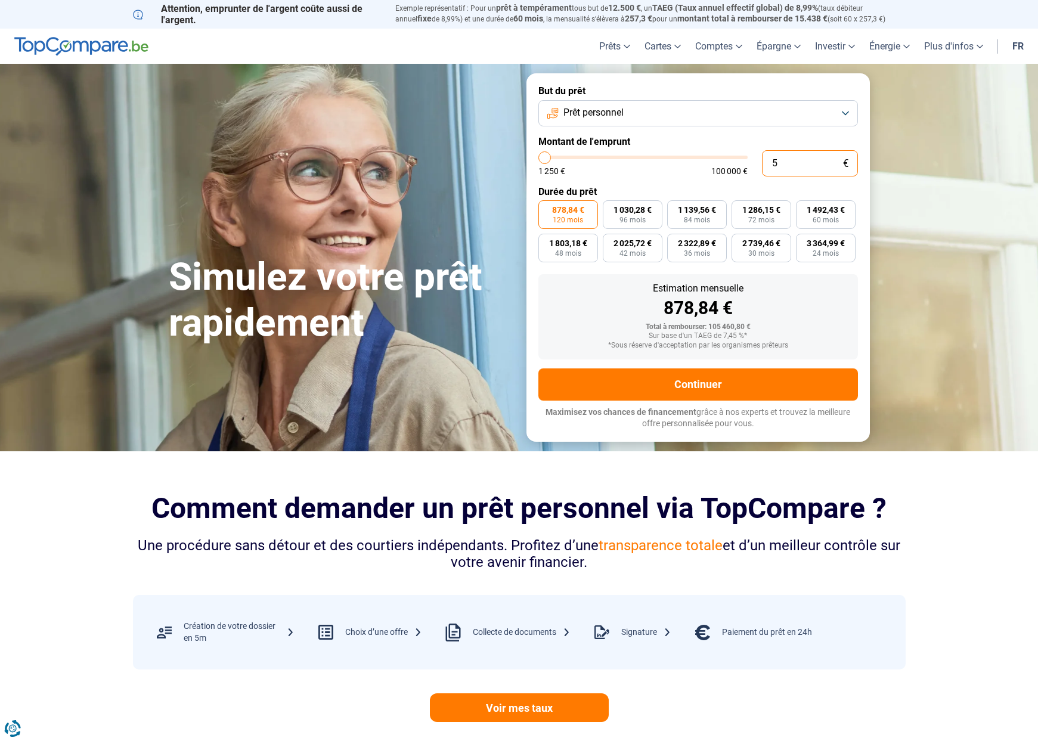
type input "1250"
type input "500"
type input "1250"
type input "5 000"
type input "5000"
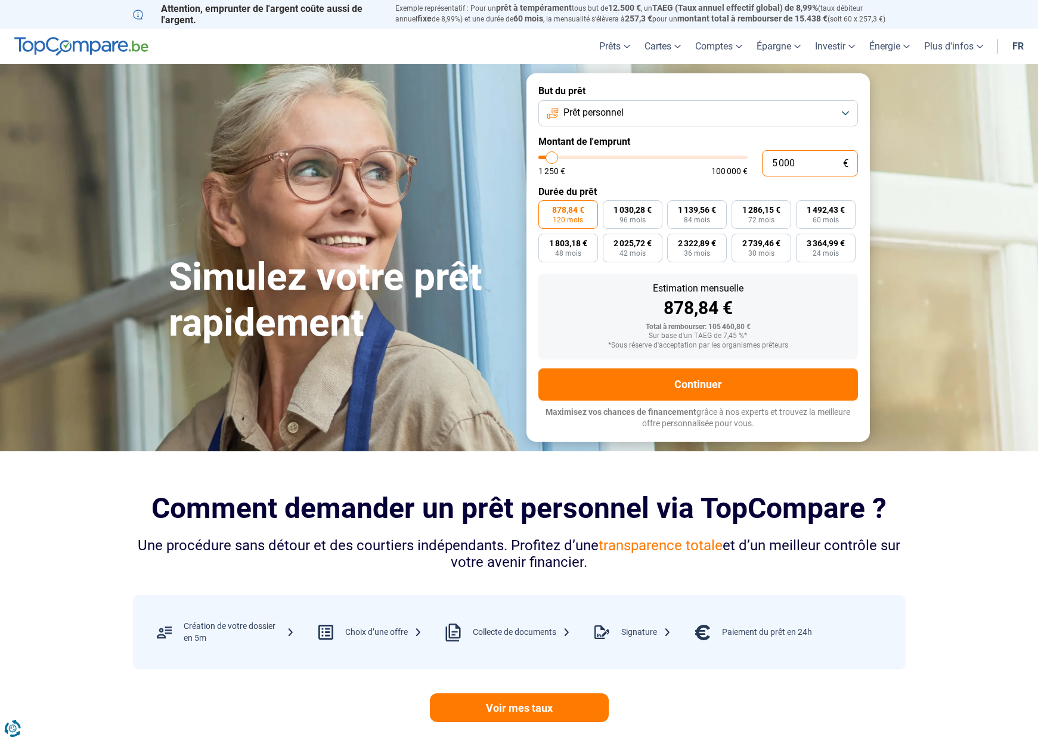
type input "50 000"
type input "50000"
